Goal: Transaction & Acquisition: Purchase product/service

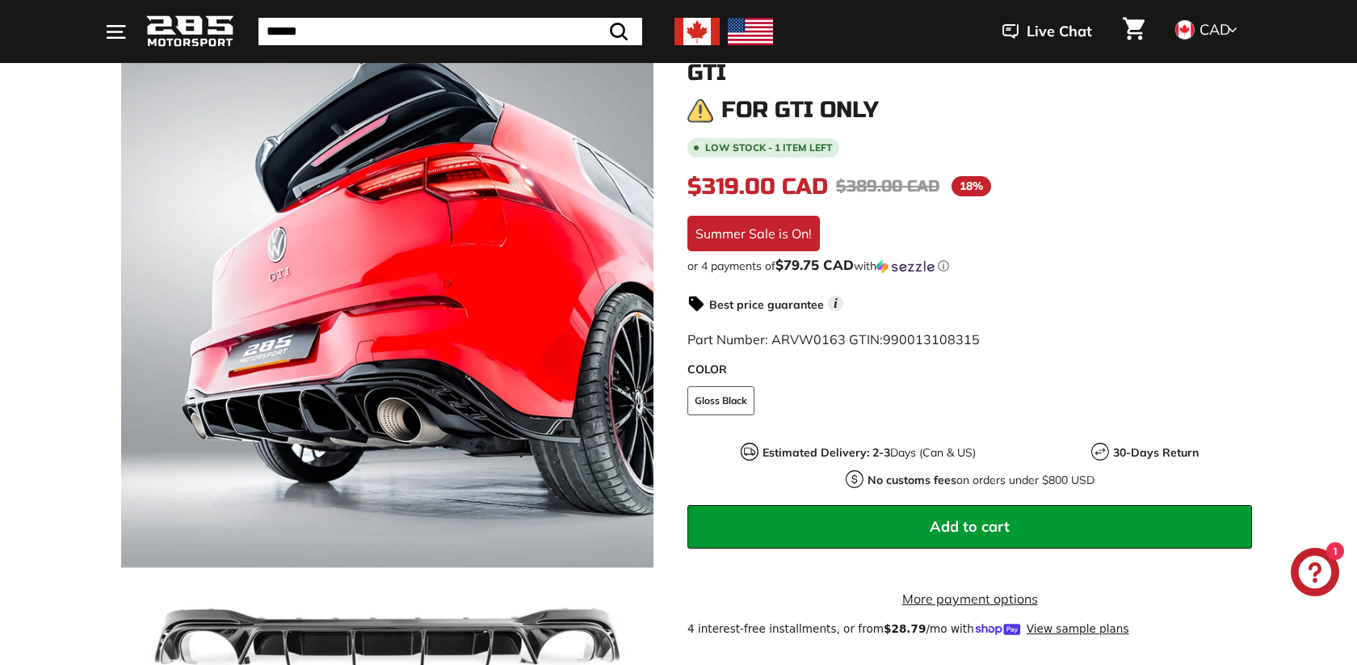
scroll to position [178, 0]
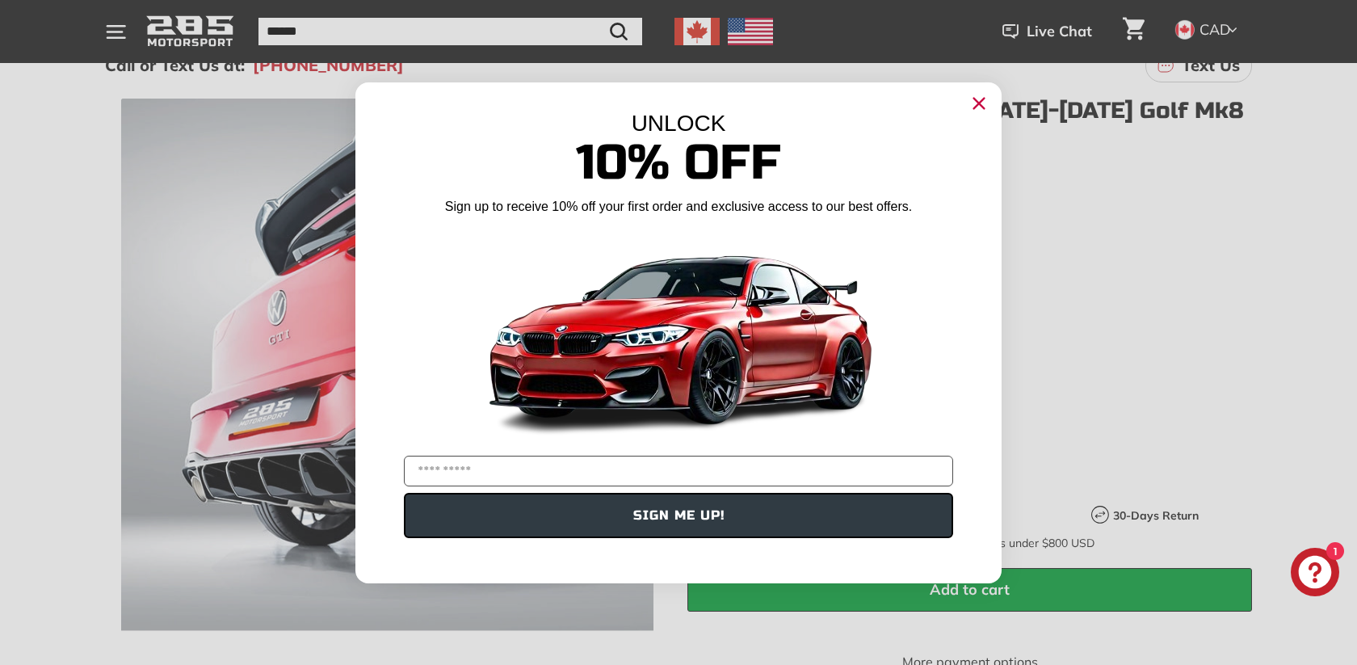
click at [982, 95] on circle "Close dialog" at bounding box center [979, 102] width 24 height 24
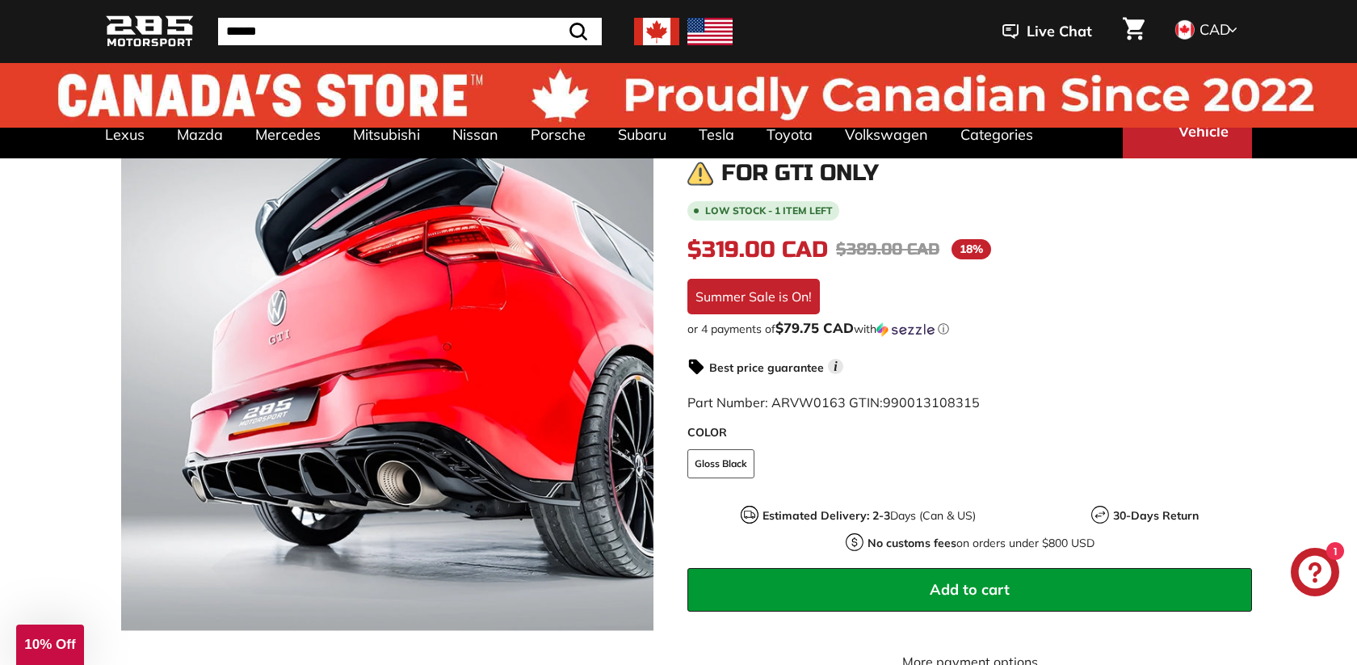
scroll to position [0, 0]
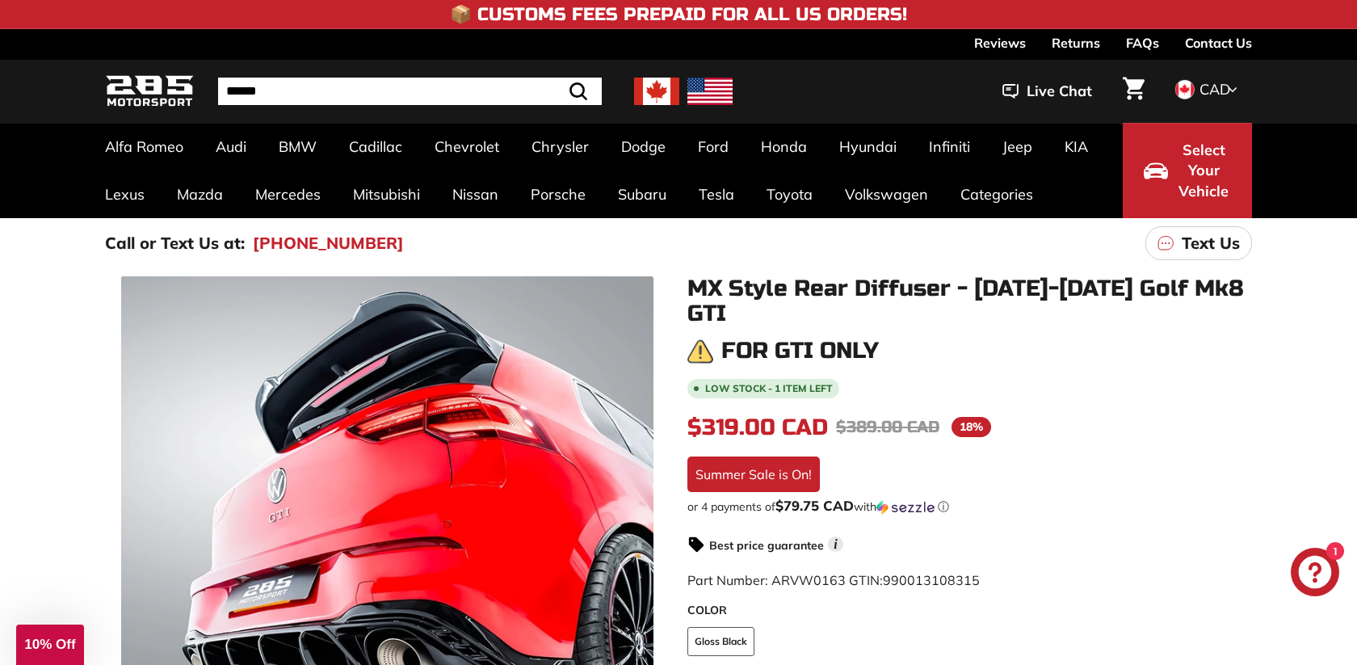
click at [379, 84] on input "Search" at bounding box center [410, 91] width 384 height 27
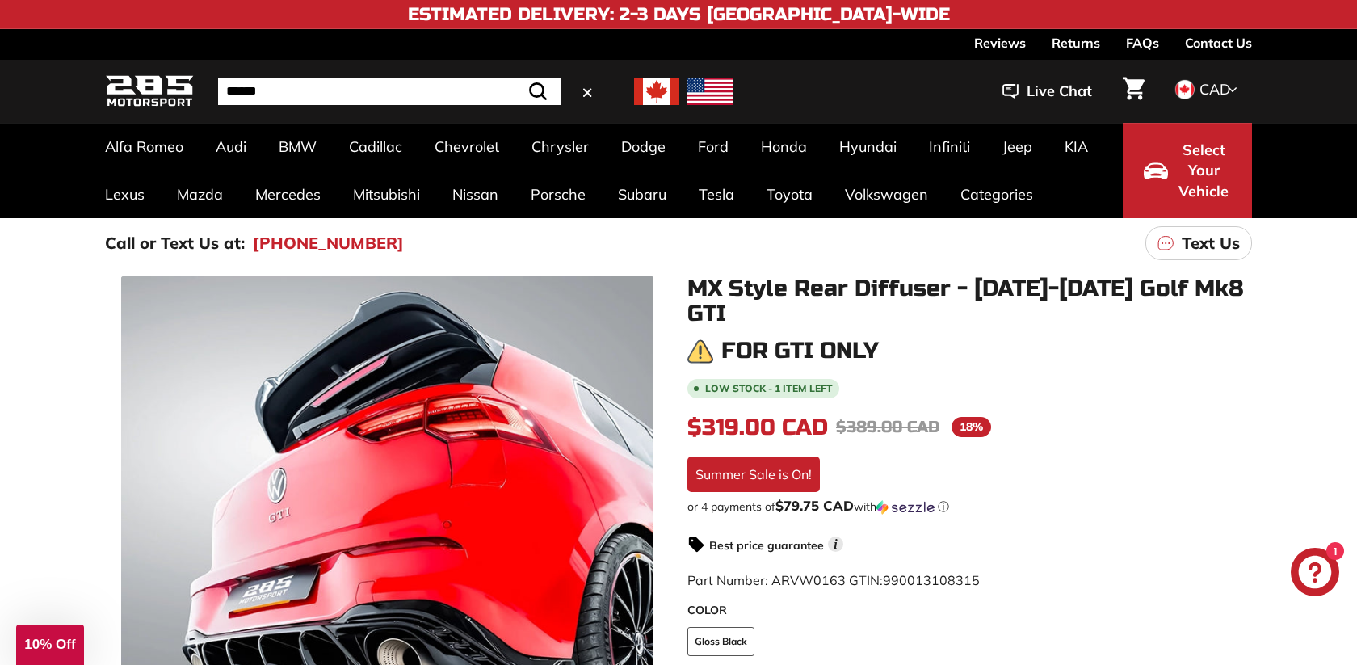
click at [379, 84] on input "Search" at bounding box center [389, 91] width 343 height 27
type input "*******"
click at [515, 78] on button ".cls-1{fill:none;stroke:#000;stroke-miterlimit:10;stroke-width:2px} Search" at bounding box center [538, 91] width 47 height 27
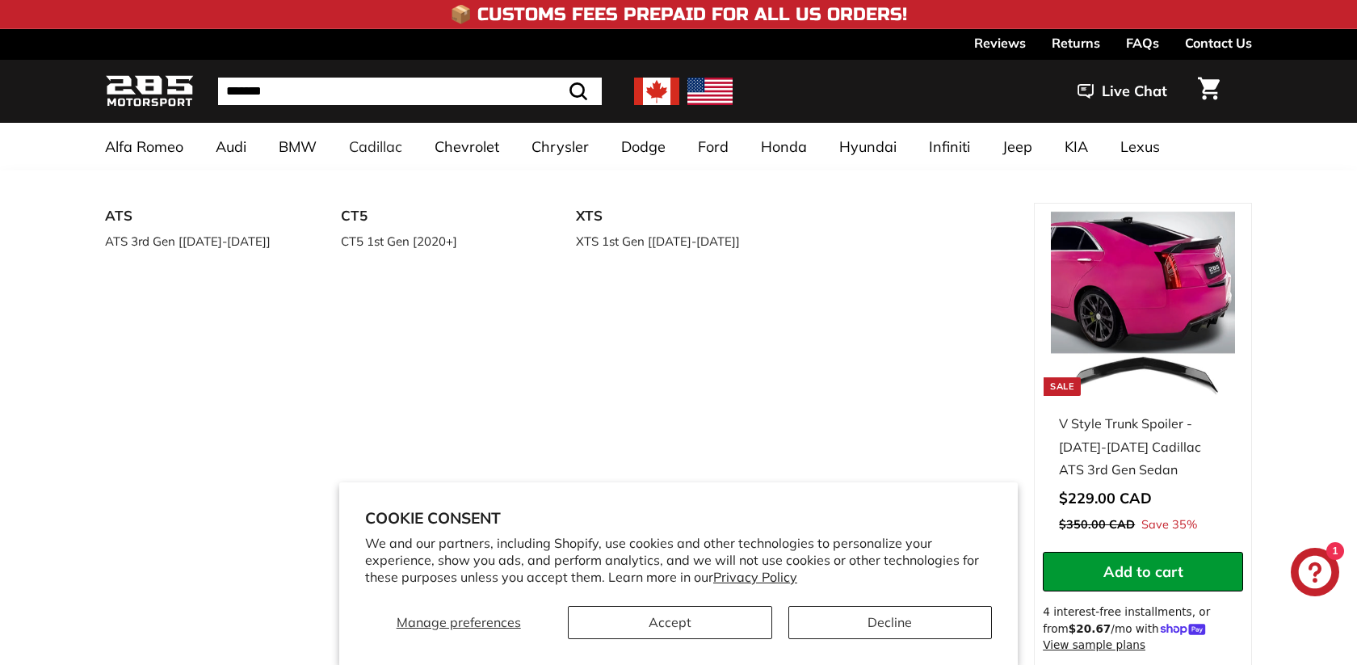
select select "*********"
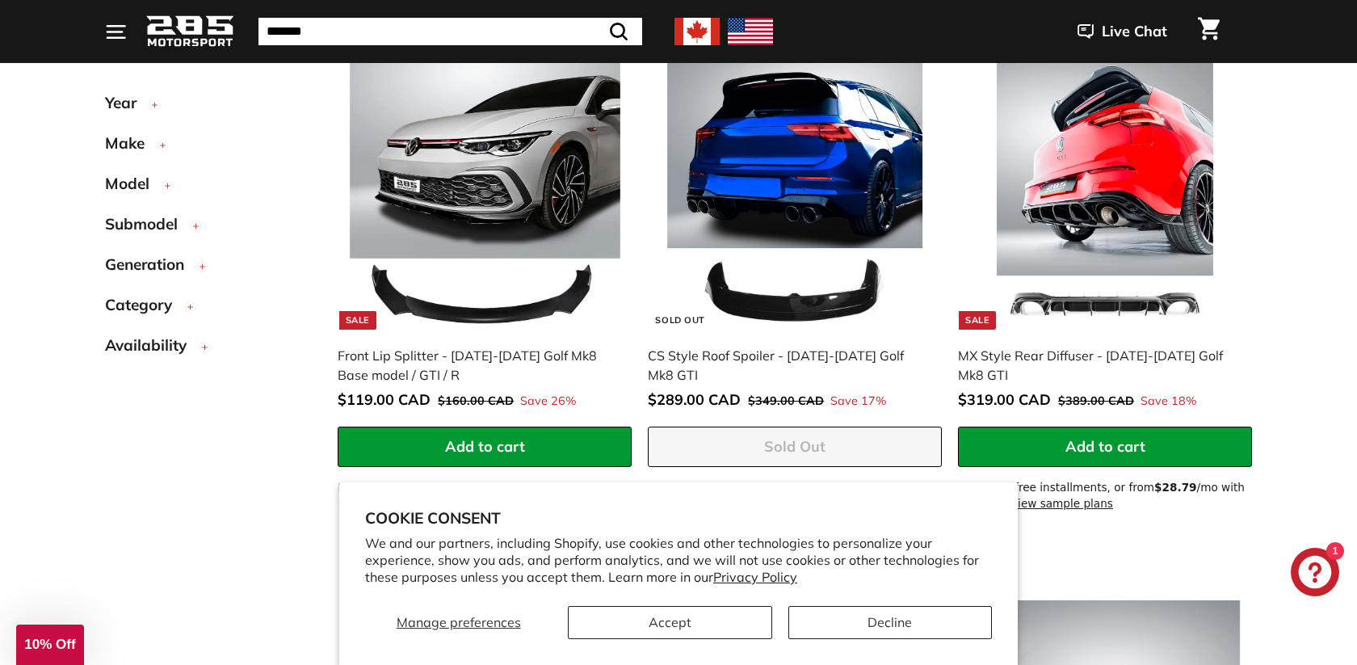
scroll to position [437, 0]
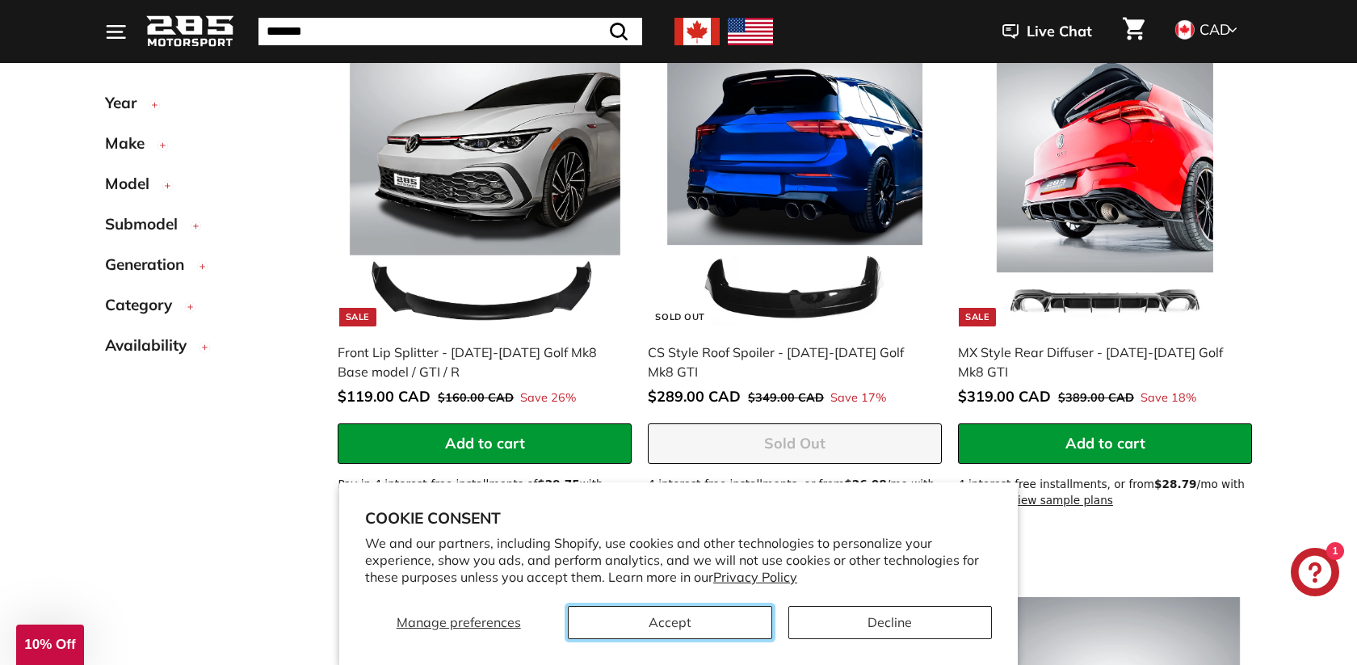
click at [652, 636] on button "Accept" at bounding box center [670, 622] width 204 height 33
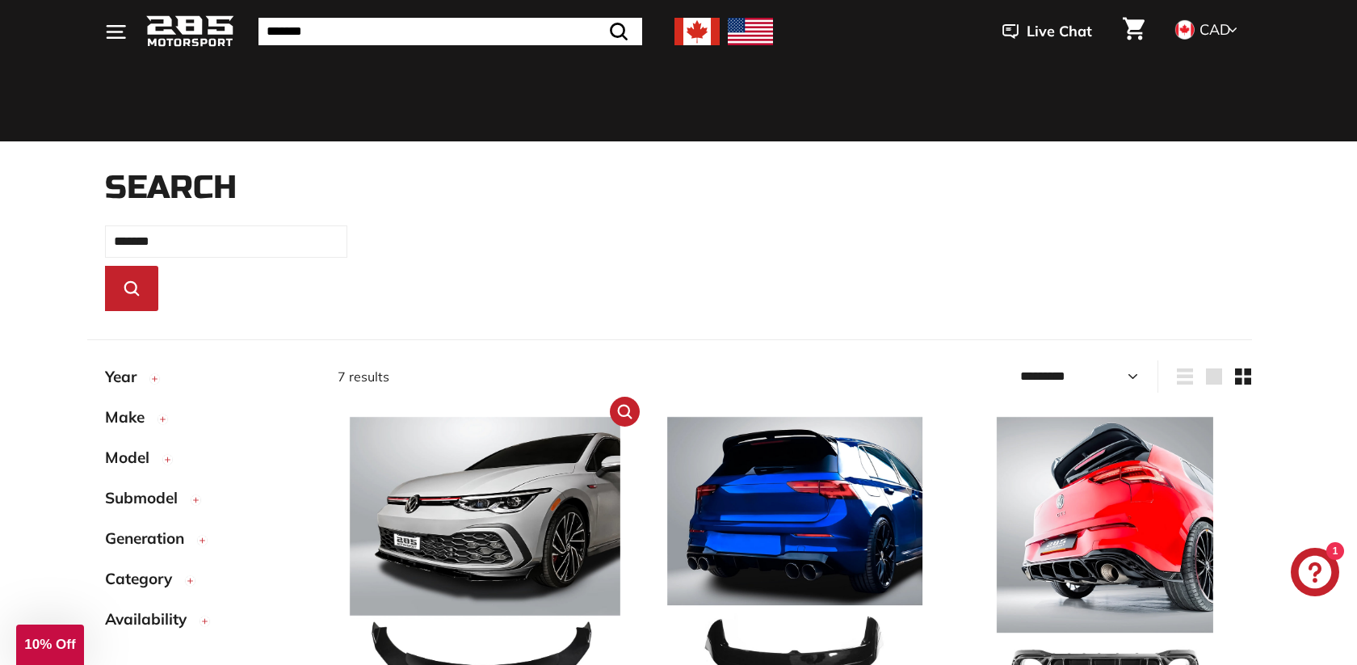
scroll to position [0, 0]
